Goal: Obtain resource: Download file/media

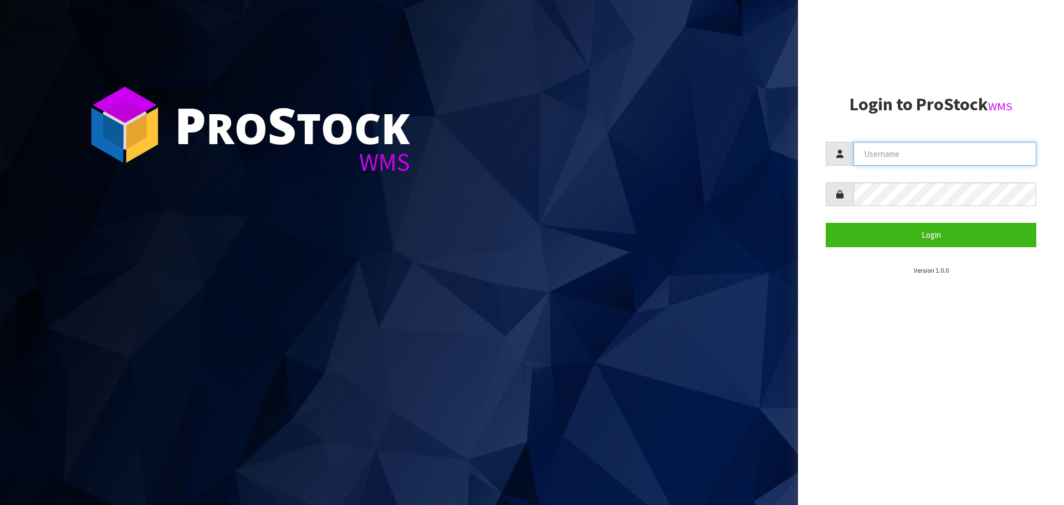
type input "[PERSON_NAME][EMAIL_ADDRESS][DOMAIN_NAME]"
click at [937, 152] on input "[PERSON_NAME][EMAIL_ADDRESS][DOMAIN_NAME]" at bounding box center [944, 154] width 183 height 24
click at [865, 353] on aside "Login to ProStock WMS [PERSON_NAME][EMAIL_ADDRESS][DOMAIN_NAME] Login Version 1…" at bounding box center [931, 252] width 266 height 505
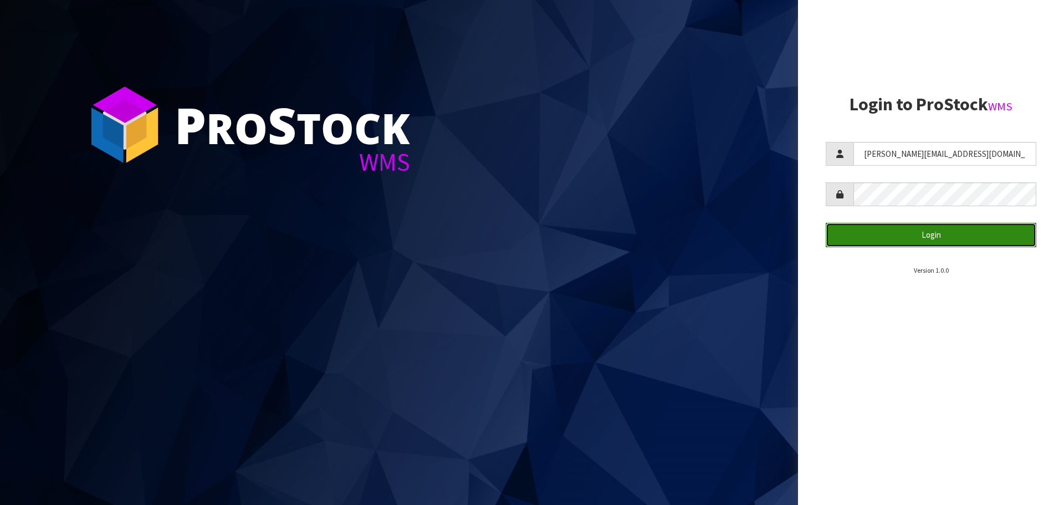
click at [941, 235] on button "Login" at bounding box center [931, 235] width 211 height 24
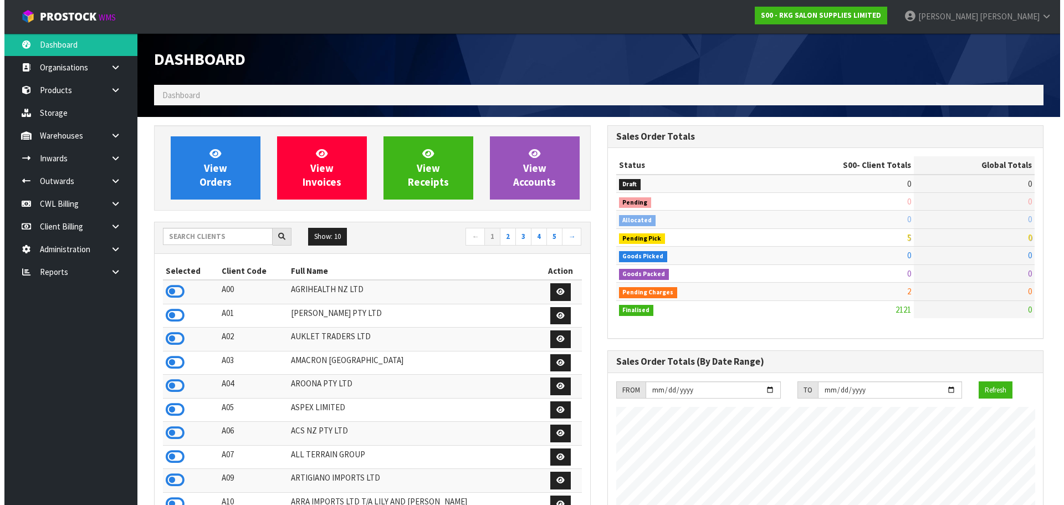
scroll to position [839, 453]
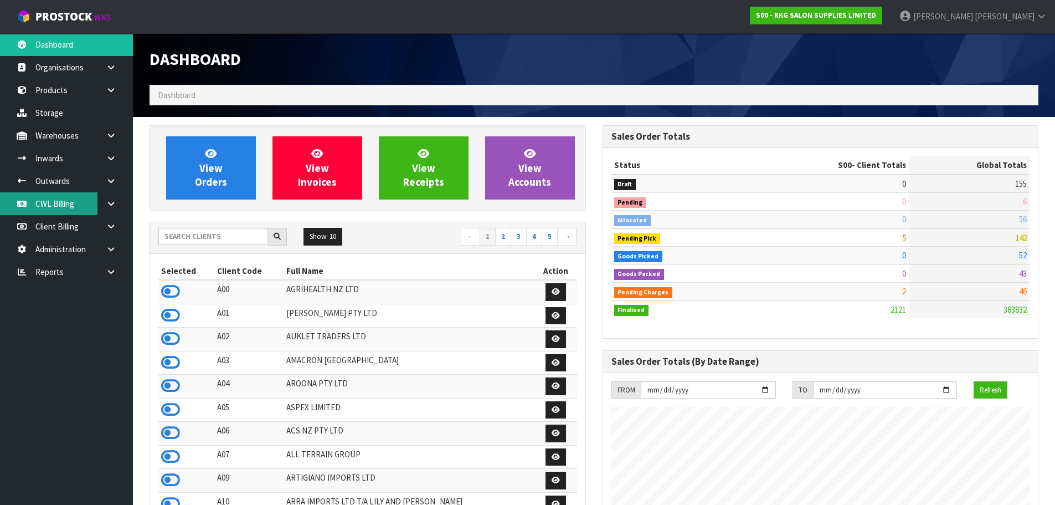
click at [58, 199] on link "CWL Billing" at bounding box center [66, 203] width 133 height 23
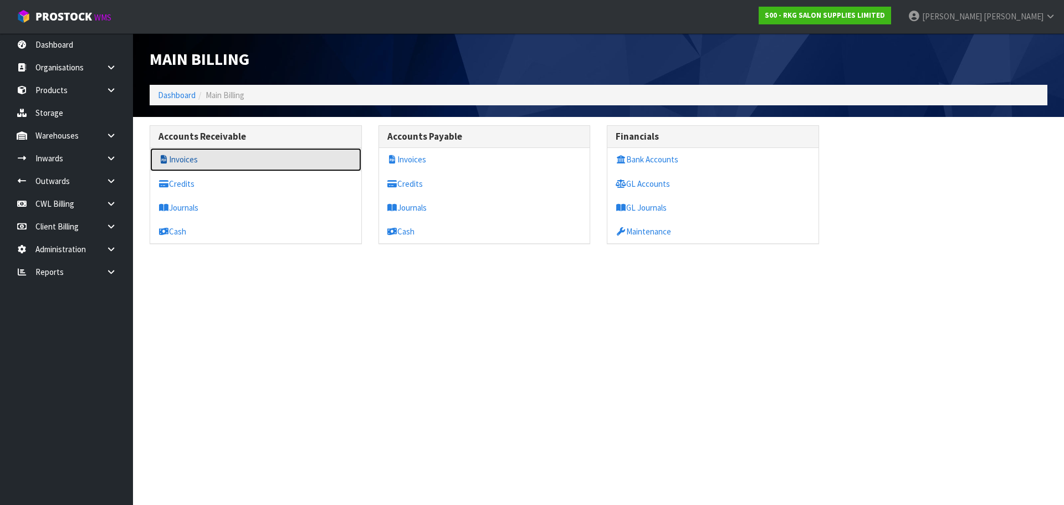
click at [184, 157] on link "Invoices" at bounding box center [255, 159] width 211 height 23
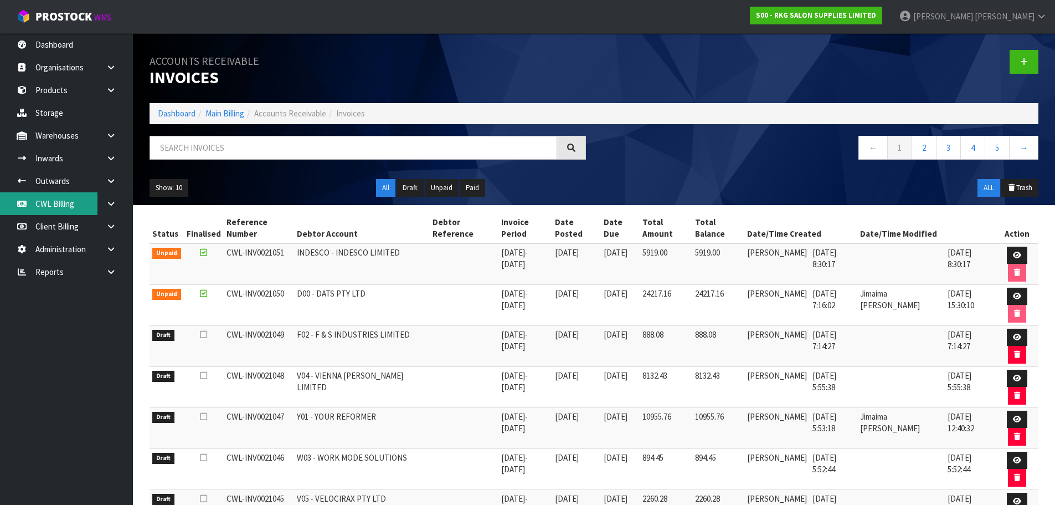
click at [45, 203] on link "CWL Billing" at bounding box center [66, 203] width 133 height 23
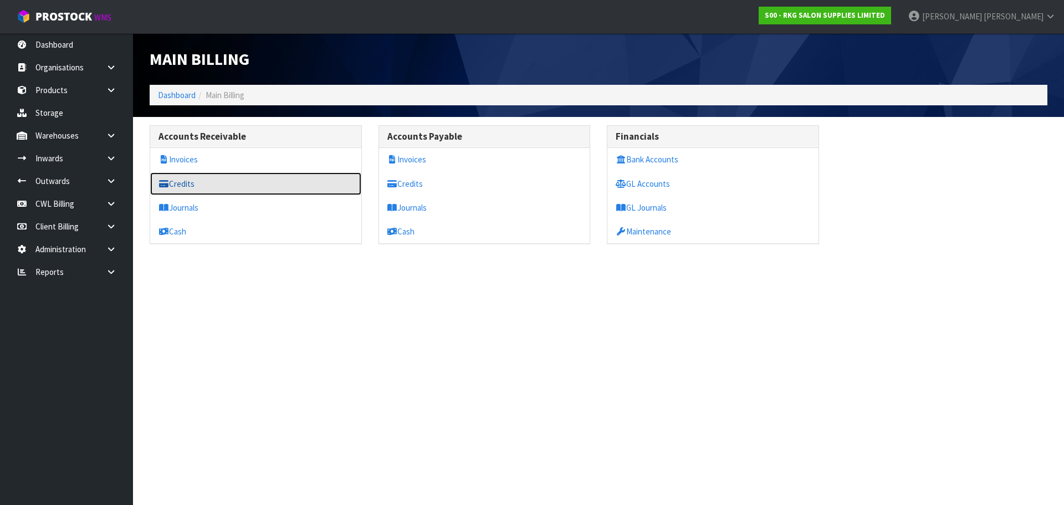
click at [188, 182] on link "Credits" at bounding box center [255, 183] width 211 height 23
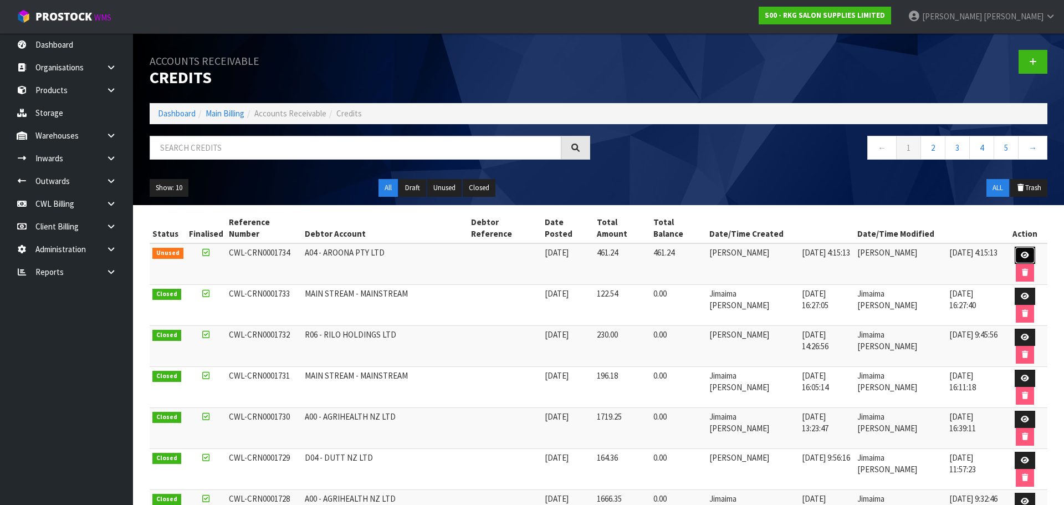
click at [1021, 252] on icon at bounding box center [1025, 255] width 8 height 7
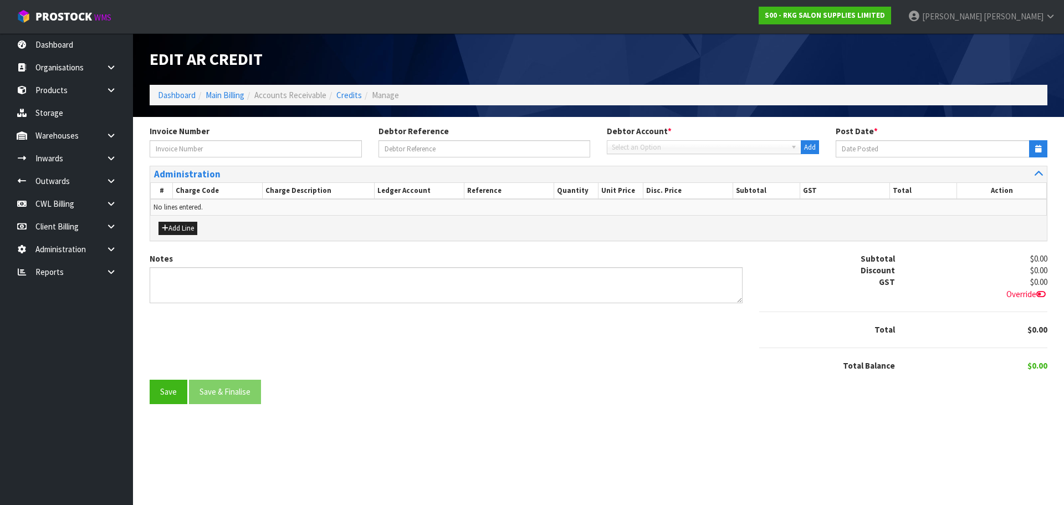
type input "[DATE]"
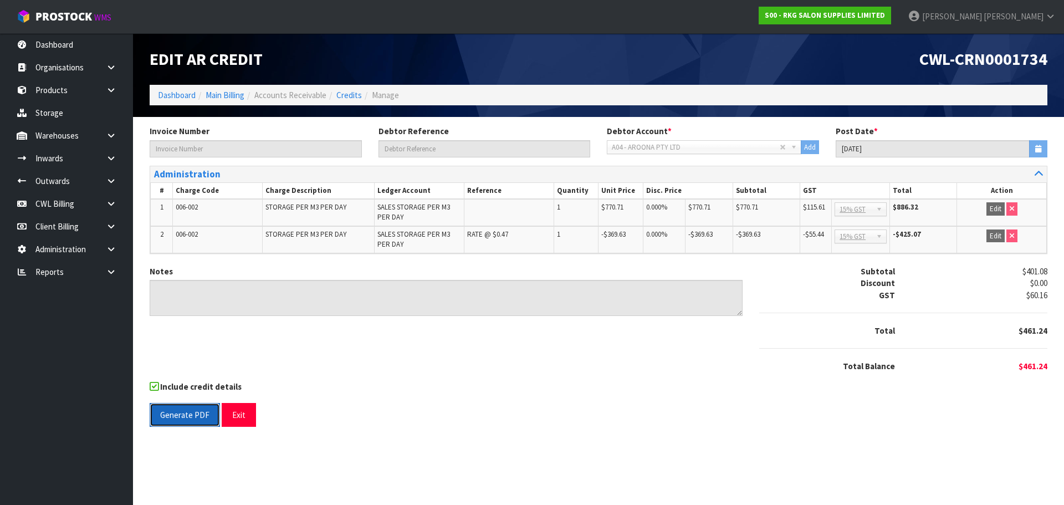
click at [188, 416] on button "Generate PDF" at bounding box center [185, 415] width 70 height 24
click at [230, 413] on button "Exit" at bounding box center [239, 415] width 34 height 24
